Goal: Check status: Check status

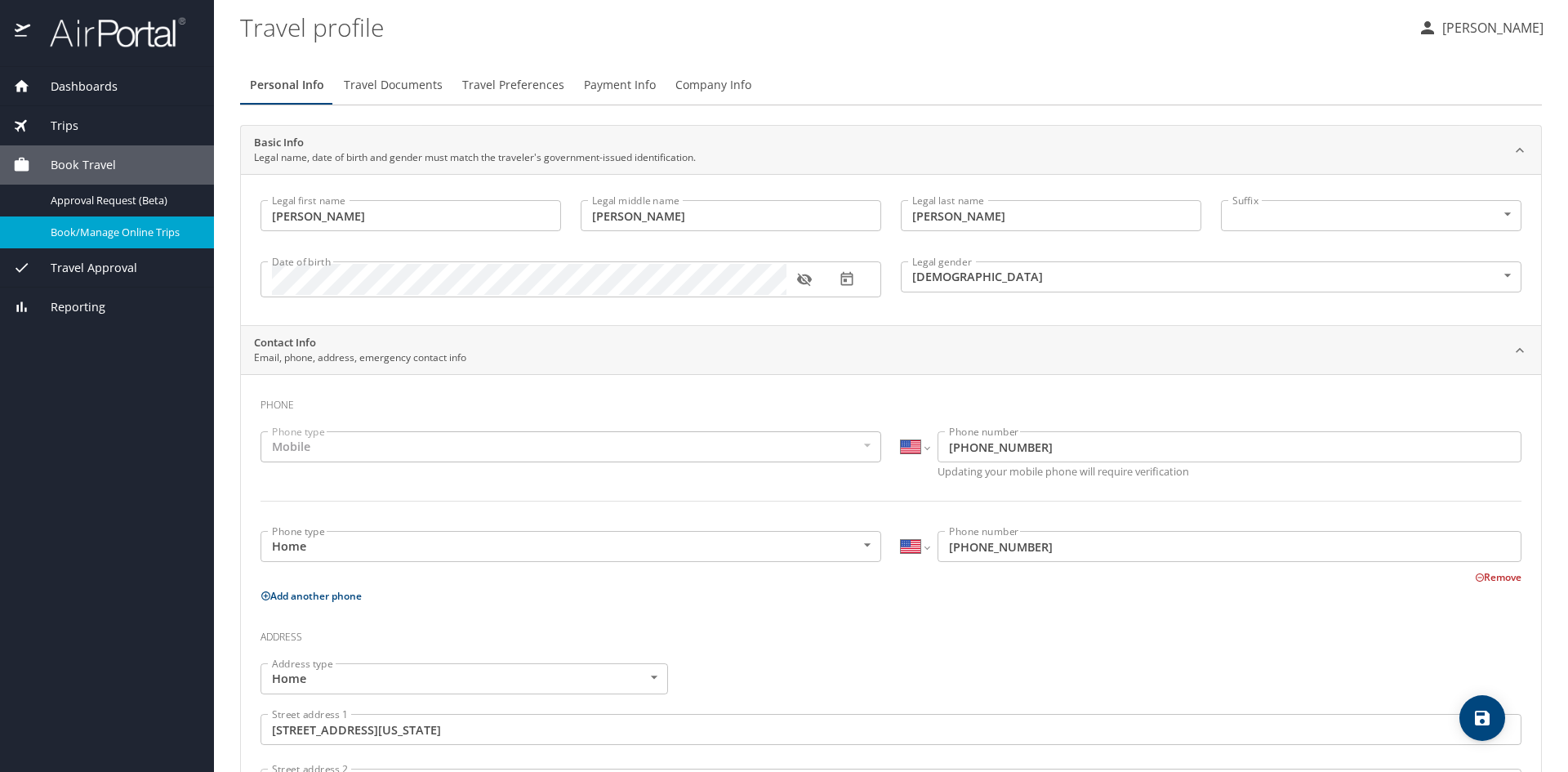
select select "US"
click at [111, 270] on span "Travel Approval" at bounding box center [84, 268] width 107 height 18
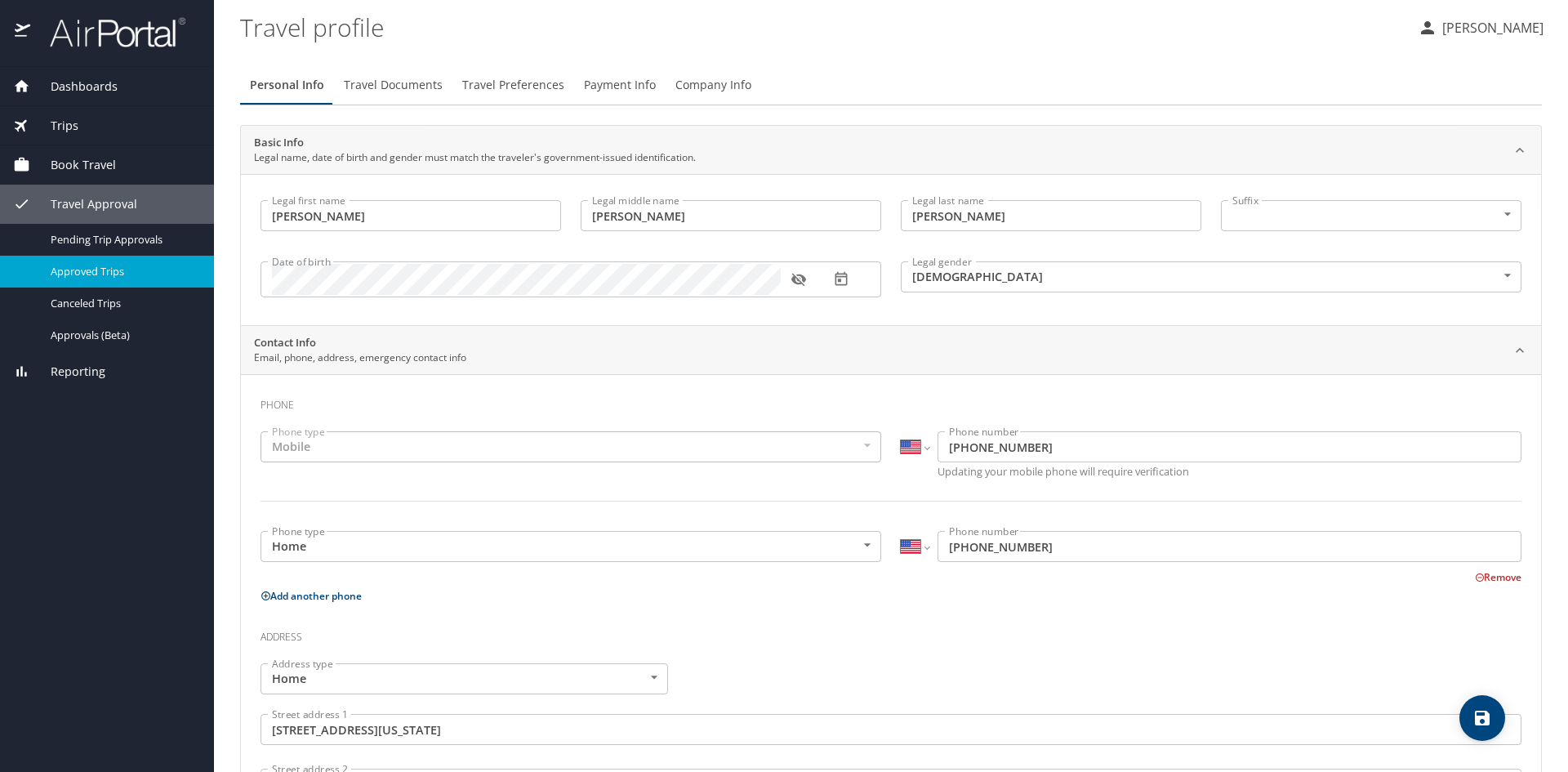
click at [133, 265] on span "Approved Trips" at bounding box center [123, 271] width 144 height 15
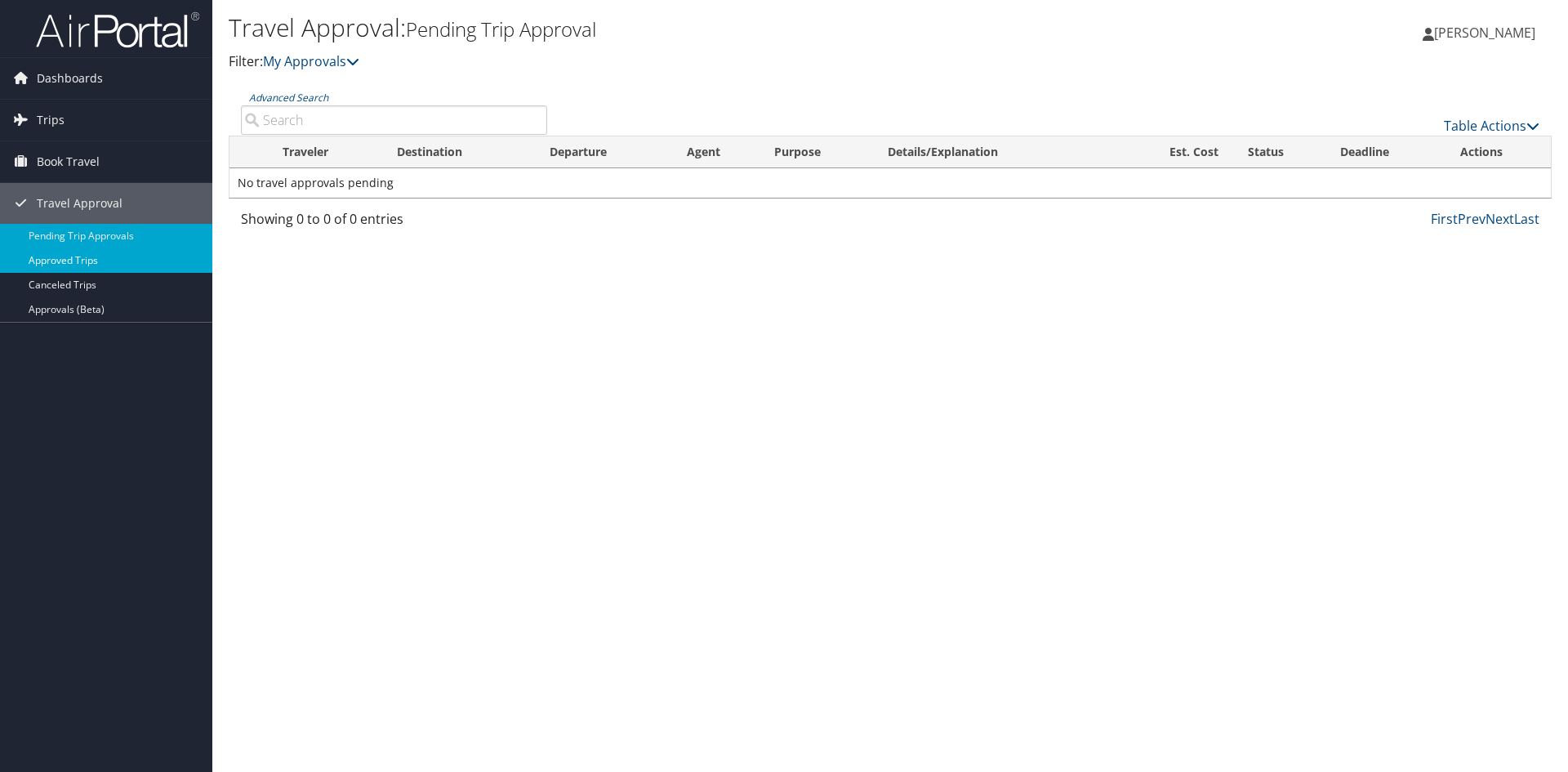
click at [95, 256] on link "Approved Trips" at bounding box center [106, 260] width 213 height 25
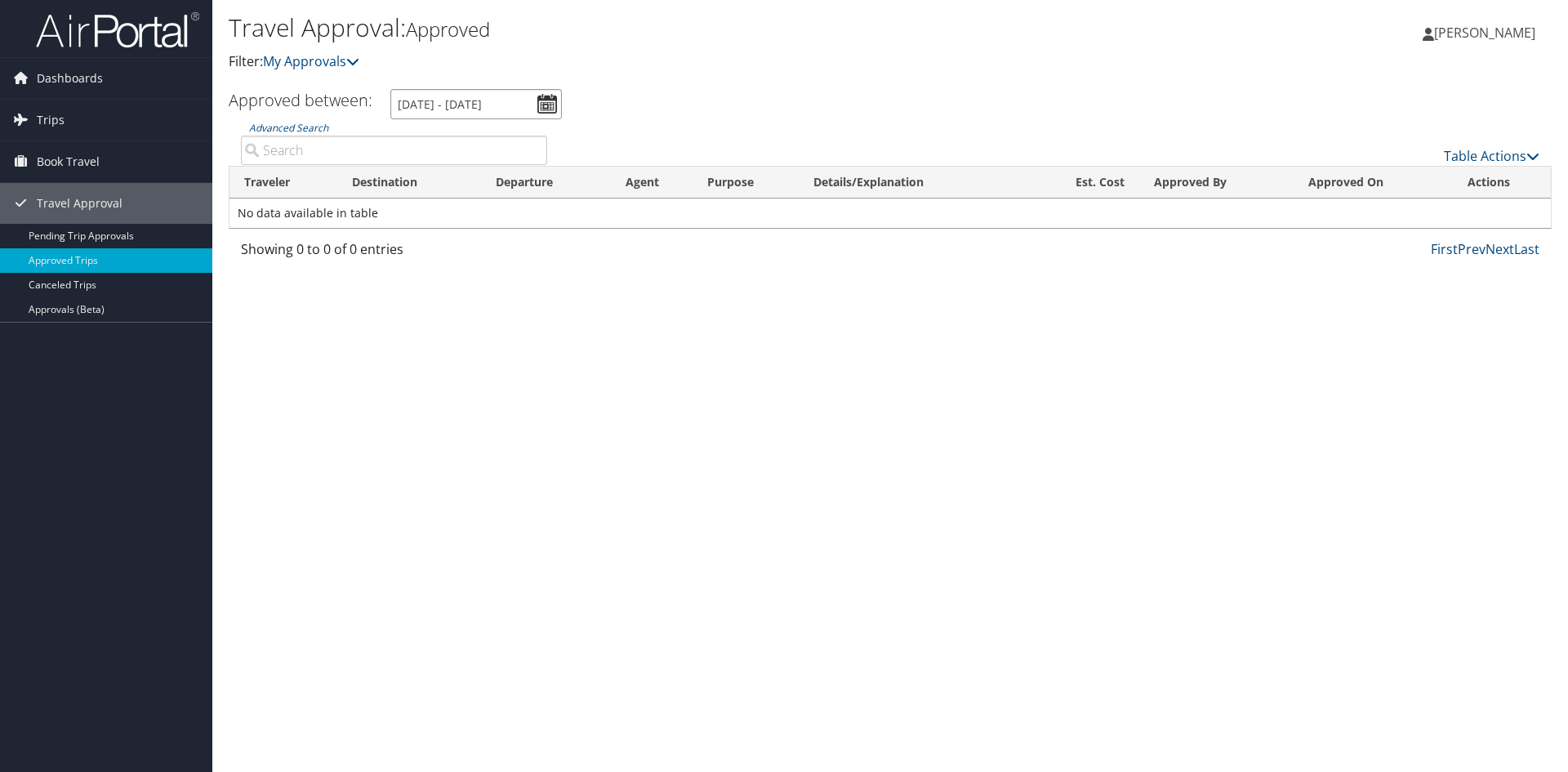
click at [549, 104] on input "[DATE] - [DATE]" at bounding box center [475, 104] width 172 height 30
click at [403, 98] on input "[DATE] - [DATE]" at bounding box center [475, 104] width 172 height 30
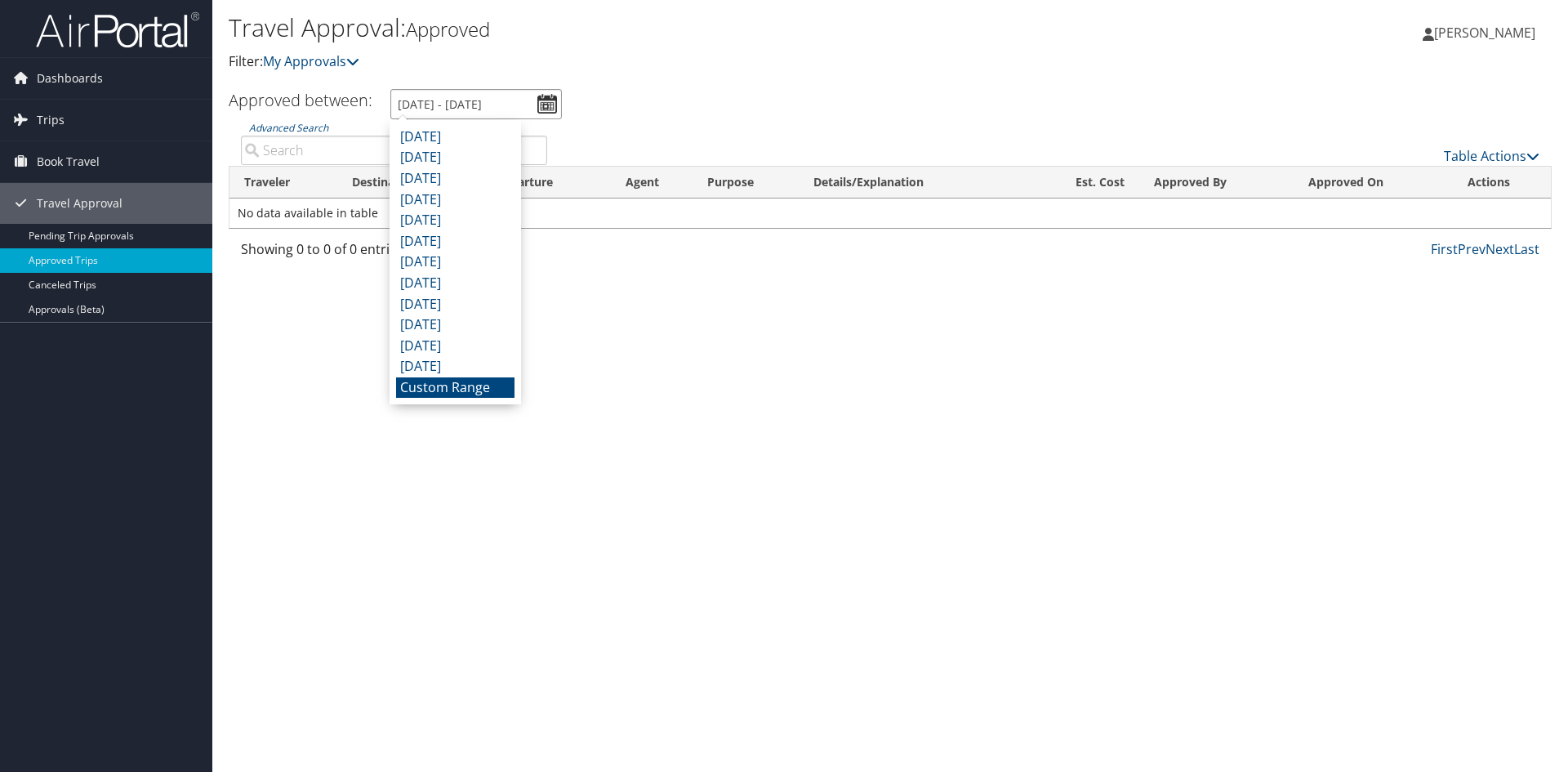
click at [404, 106] on input "[DATE] - [DATE]" at bounding box center [475, 104] width 172 height 30
click at [442, 392] on li "Custom Range" at bounding box center [455, 387] width 118 height 21
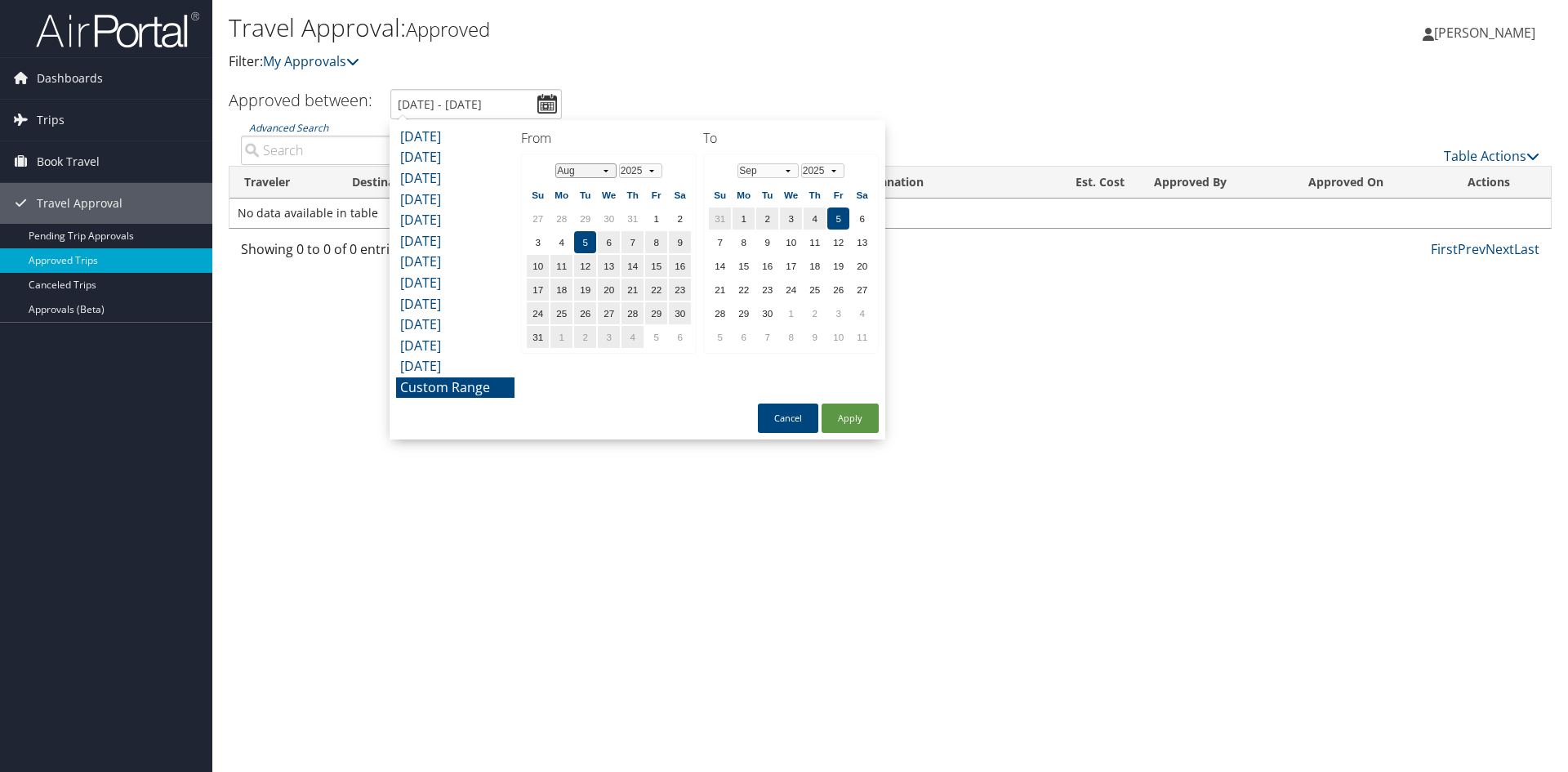
click at [604, 173] on select "Jan Feb Mar Apr May Jun [DATE] Aug Sep Oct Nov Dec" at bounding box center [585, 171] width 61 height 15
click at [654, 242] on td "10" at bounding box center [656, 242] width 22 height 22
click at [793, 173] on select "Jan Feb Mar Apr May Jun [DATE] Aug Sep Oct Nov Dec" at bounding box center [767, 171] width 61 height 15
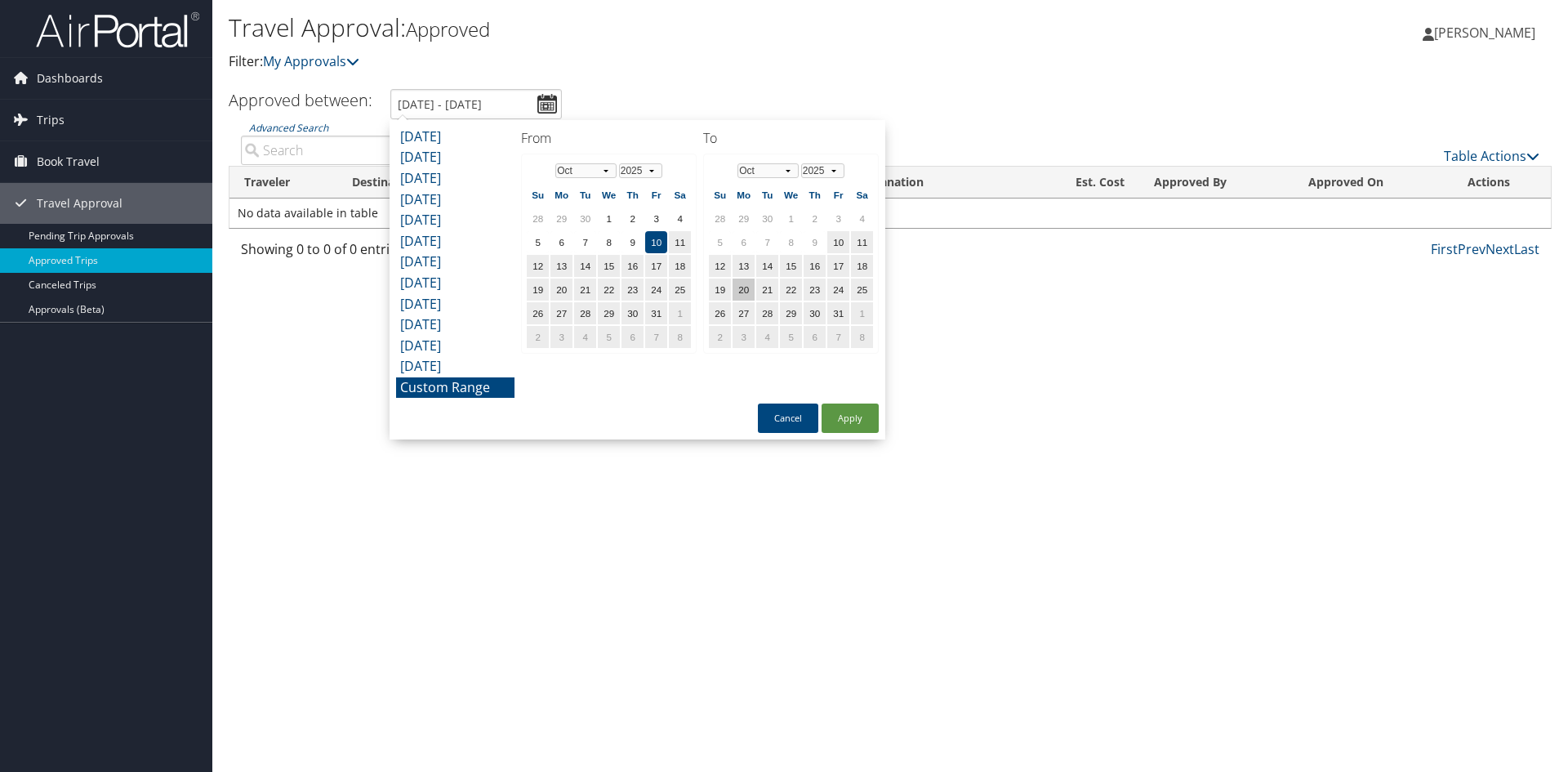
click at [747, 290] on td "20" at bounding box center [744, 289] width 22 height 22
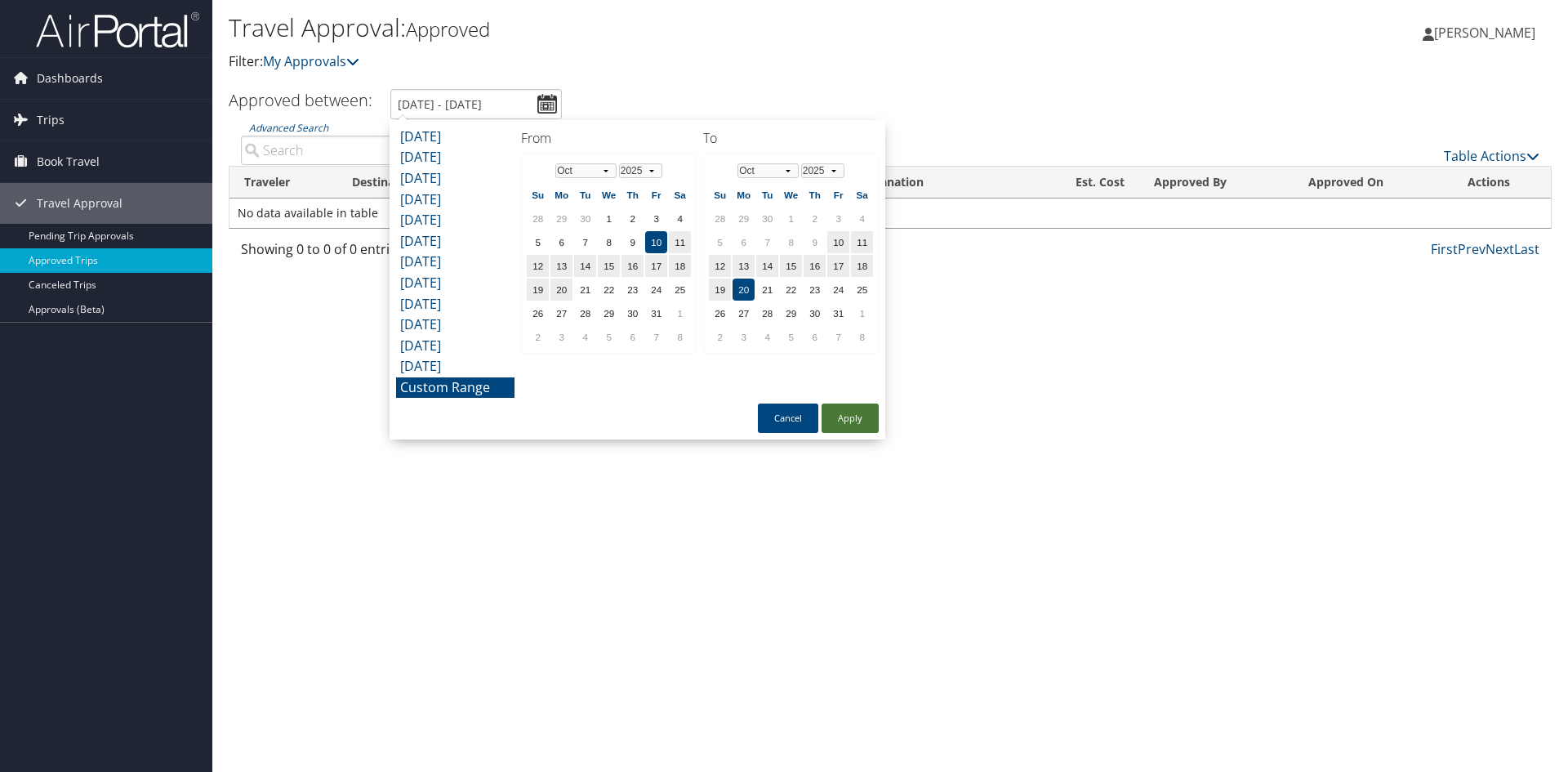
click at [852, 425] on button "Apply" at bounding box center [850, 418] width 57 height 29
type input "[DATE] - [DATE]"
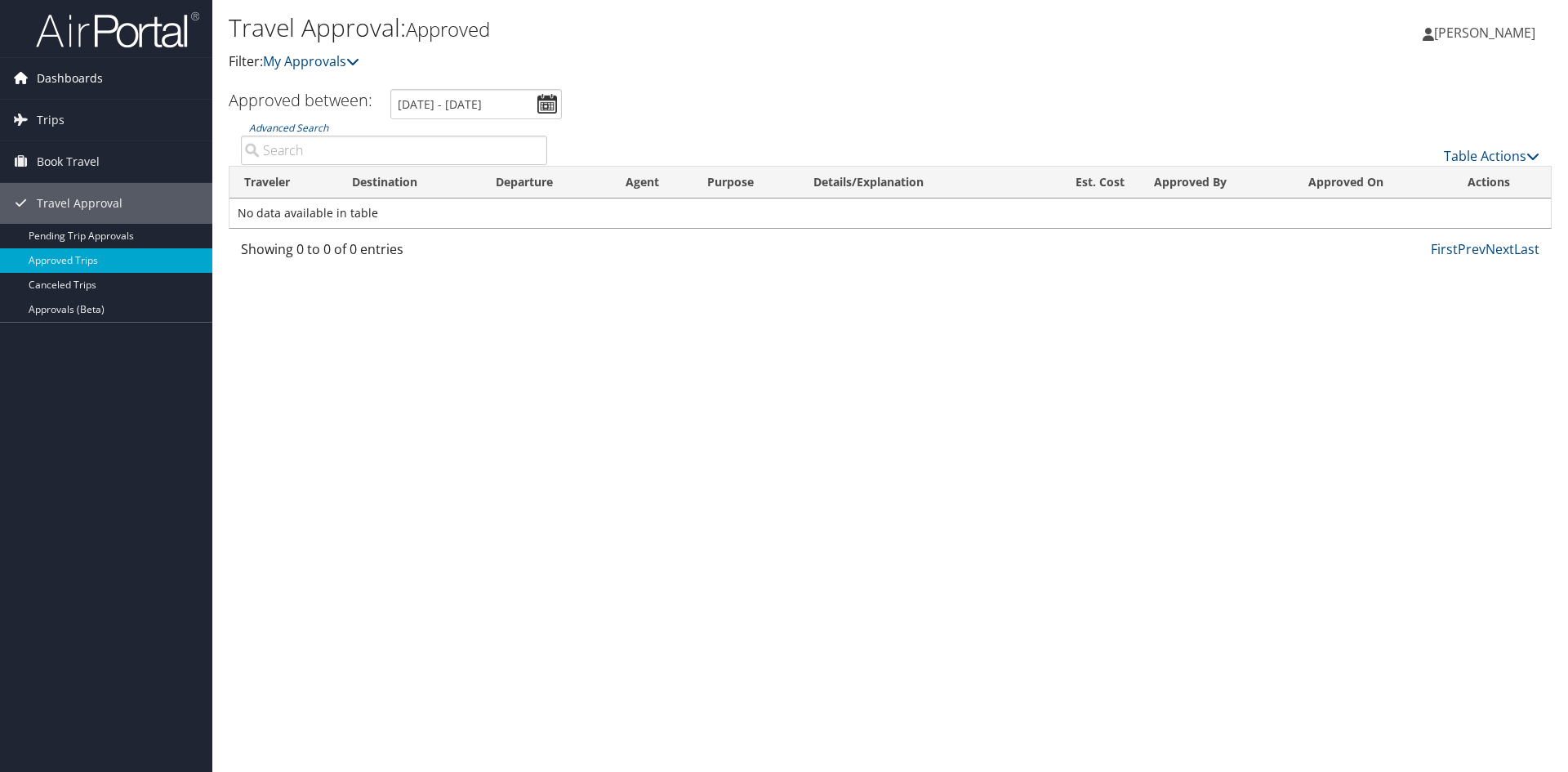
click at [96, 85] on span "Dashboards" at bounding box center [69, 78] width 66 height 41
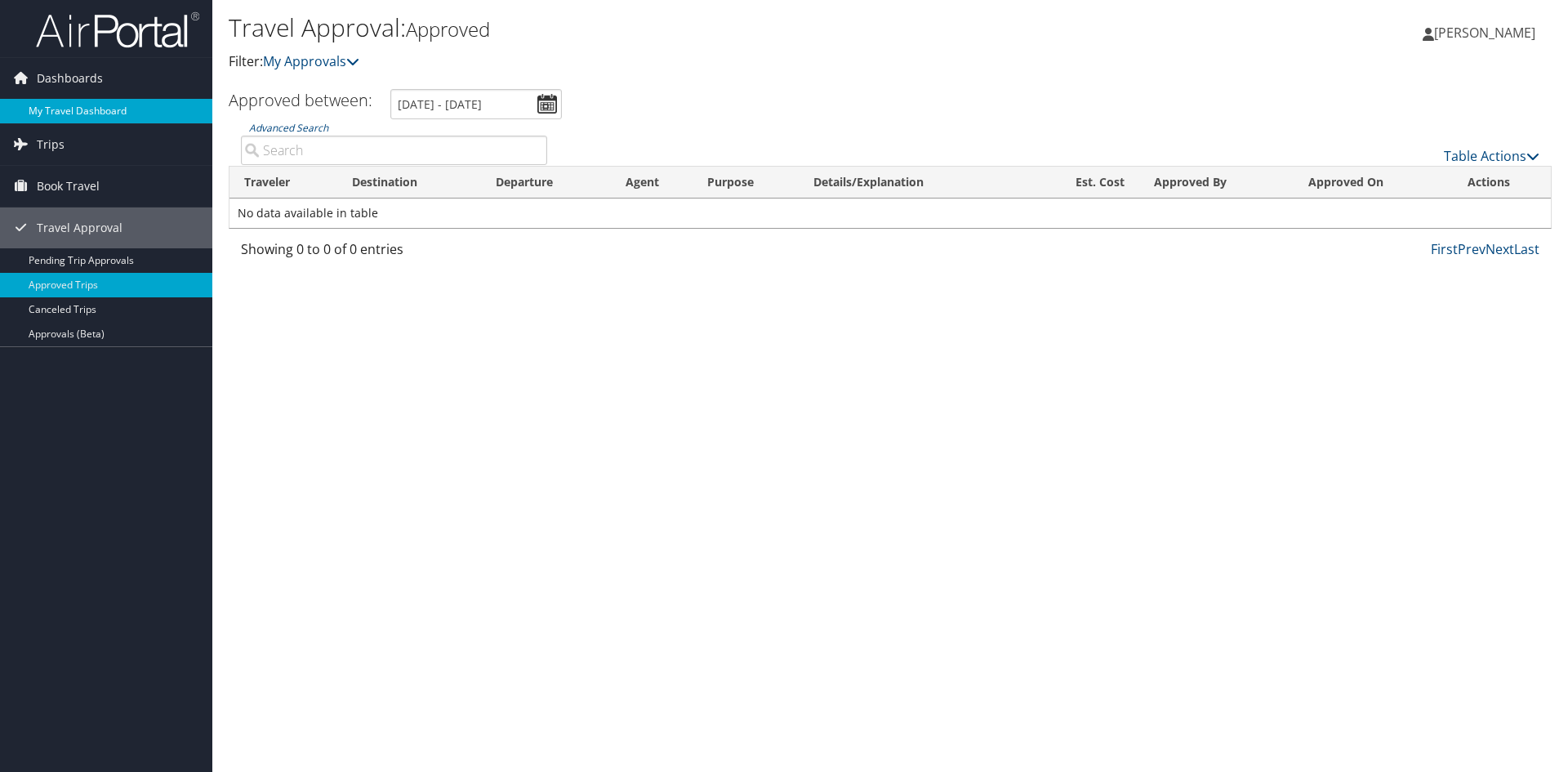
click at [100, 112] on link "My Travel Dashboard" at bounding box center [106, 111] width 213 height 25
